Goal: Information Seeking & Learning: Check status

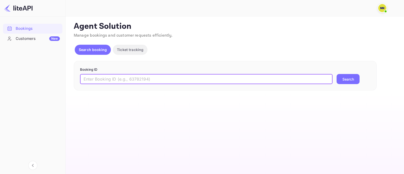
drag, startPoint x: 100, startPoint y: 76, endPoint x: 138, endPoint y: 80, distance: 38.6
click at [100, 76] on input "text" at bounding box center [206, 79] width 252 height 10
paste input "9026729"
type input "9026729"
click at [343, 80] on button "Search" at bounding box center [348, 79] width 23 height 10
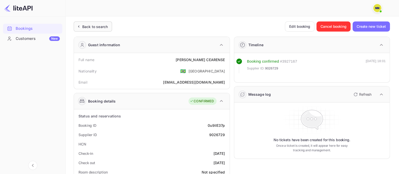
click at [103, 24] on div "Back to search" at bounding box center [94, 26] width 25 height 5
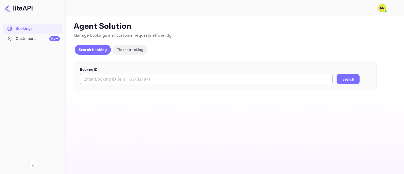
click at [110, 82] on input "text" at bounding box center [206, 79] width 252 height 10
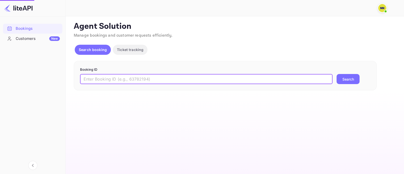
paste input "9200220"
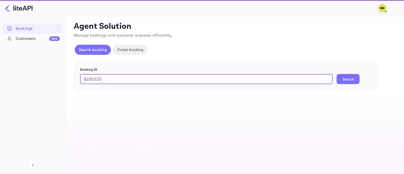
type input "9200220"
click at [342, 81] on button "Search" at bounding box center [348, 79] width 23 height 10
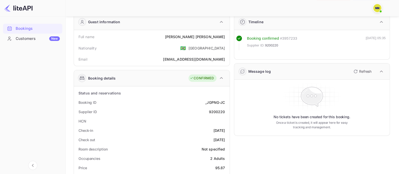
scroll to position [31, 0]
